Goal: Information Seeking & Learning: Learn about a topic

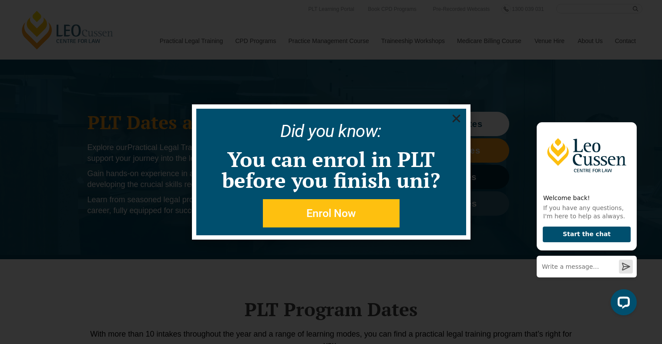
click at [453, 115] on use "Close" at bounding box center [456, 119] width 8 height 8
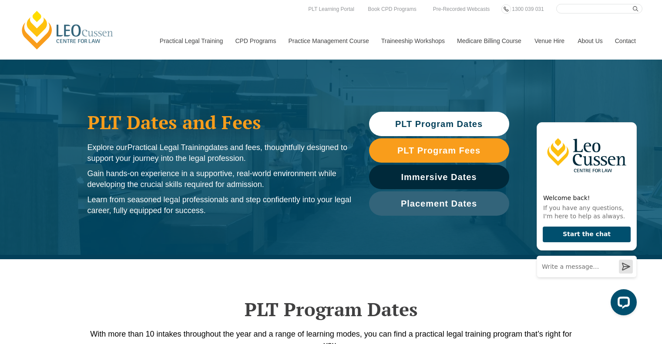
click at [626, 39] on link "Contact" at bounding box center [626, 40] width 34 height 37
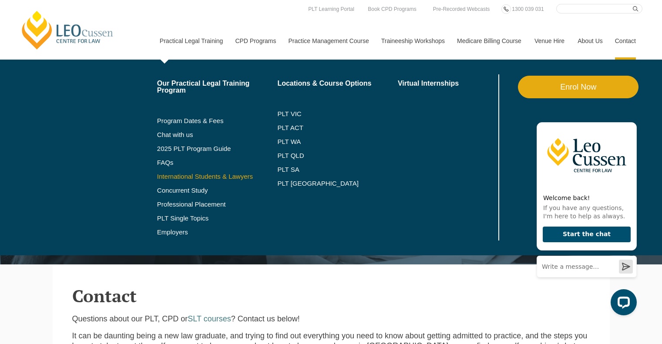
click at [246, 177] on link "International Students & Lawyers" at bounding box center [217, 176] width 121 height 7
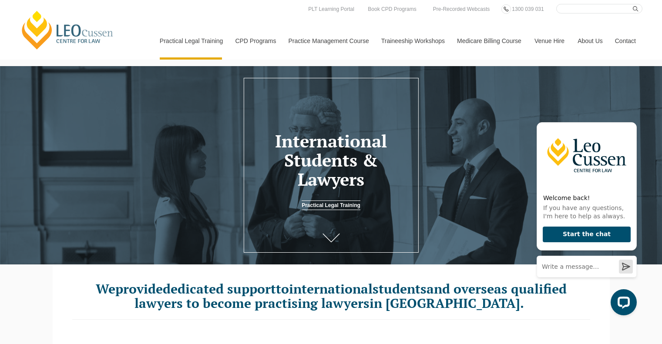
click at [0, 195] on header "International Students & Lawyers Practical Legal Training" at bounding box center [331, 165] width 662 height 91
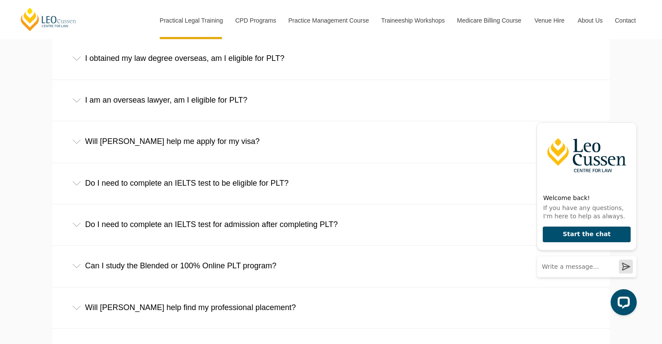
scroll to position [1524, 0]
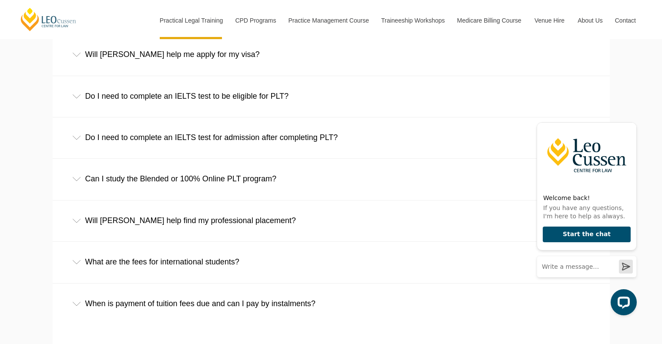
click at [277, 142] on div "Do I need to complete an IELTS test for admission after completing PLT?" at bounding box center [331, 138] width 557 height 40
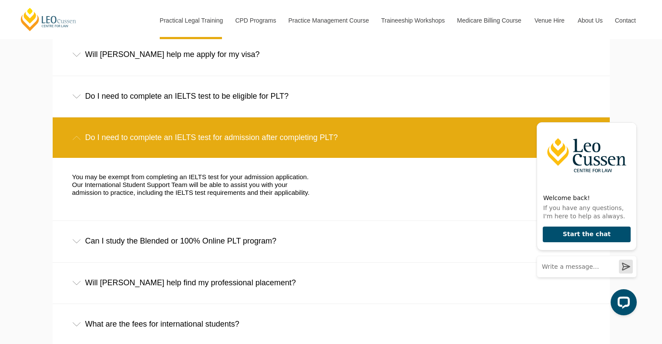
click at [277, 142] on div "Do I need to complete an IELTS test for admission after completing PLT?" at bounding box center [331, 138] width 557 height 40
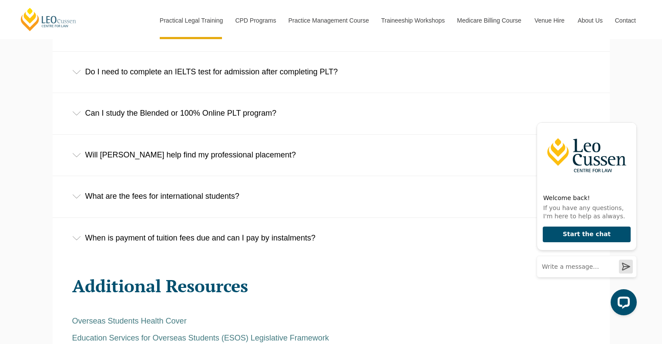
scroll to position [1611, 0]
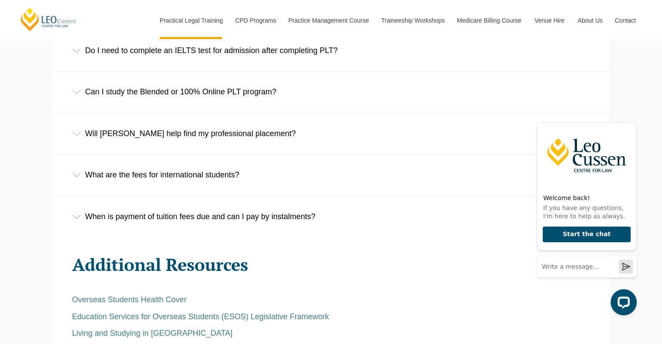
click at [179, 134] on div "Will Leo Cussen help find my professional placement?" at bounding box center [331, 134] width 557 height 40
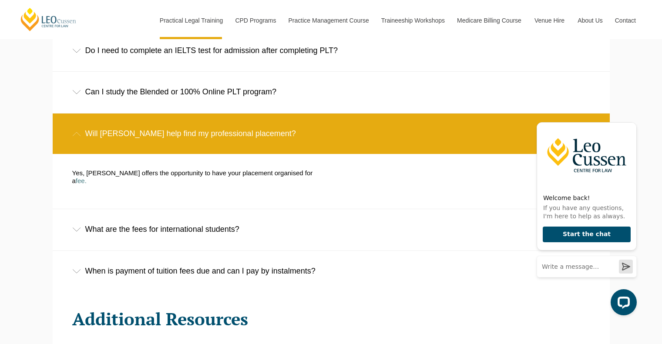
click at [179, 134] on div "Will Leo Cussen help find my professional placement?" at bounding box center [331, 134] width 557 height 40
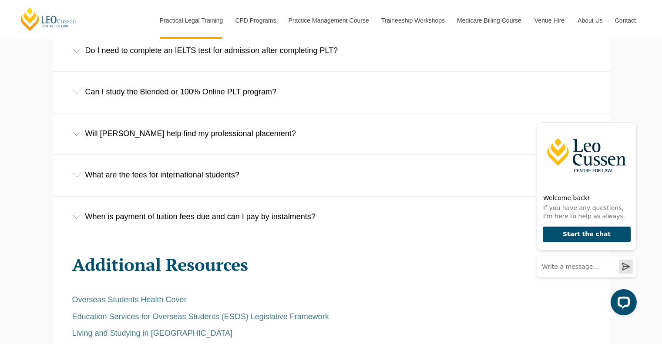
click at [185, 184] on div "What are the fees for international students?" at bounding box center [331, 175] width 557 height 40
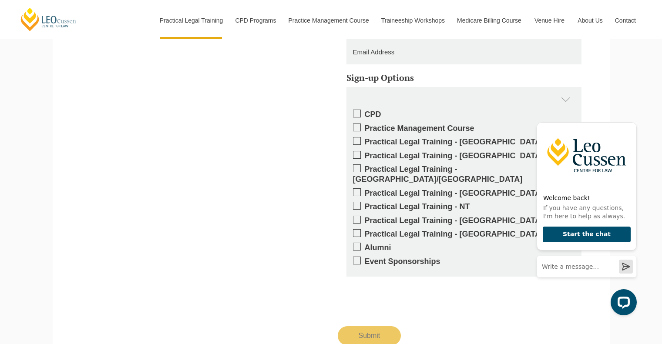
scroll to position [2133, 0]
